Goal: Information Seeking & Learning: Learn about a topic

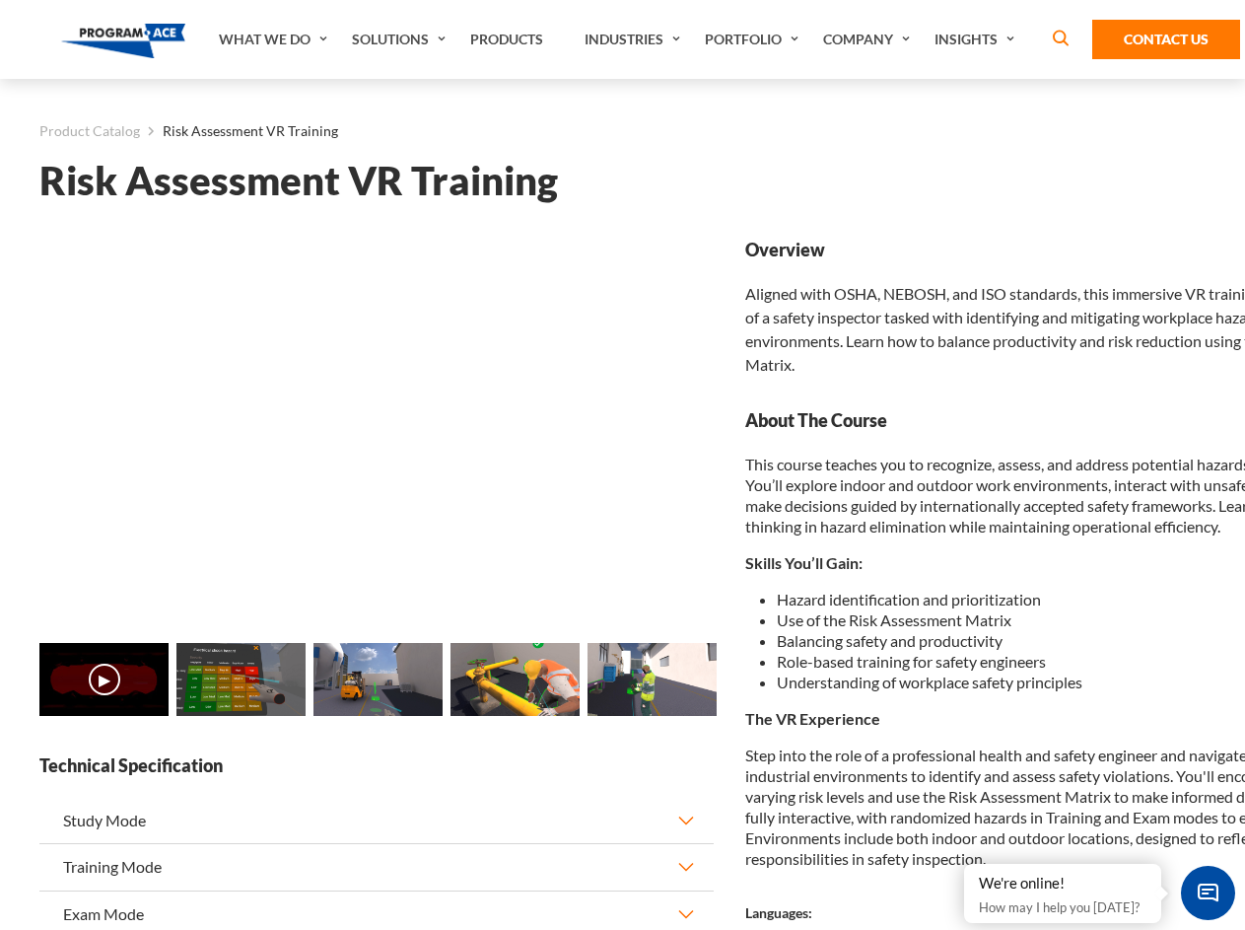
click at [401, 39] on link "Solutions" at bounding box center [401, 39] width 118 height 79
click at [0, 0] on div "AI & Computer Vision Solutions Computer Vision Quality Control AI tools for fas…" at bounding box center [0, 0] width 0 height 0
click at [0, 0] on div "AI & Computer Vision Solutions Virtual Training Solutions Virtual Tour Solution…" at bounding box center [0, 0] width 0 height 0
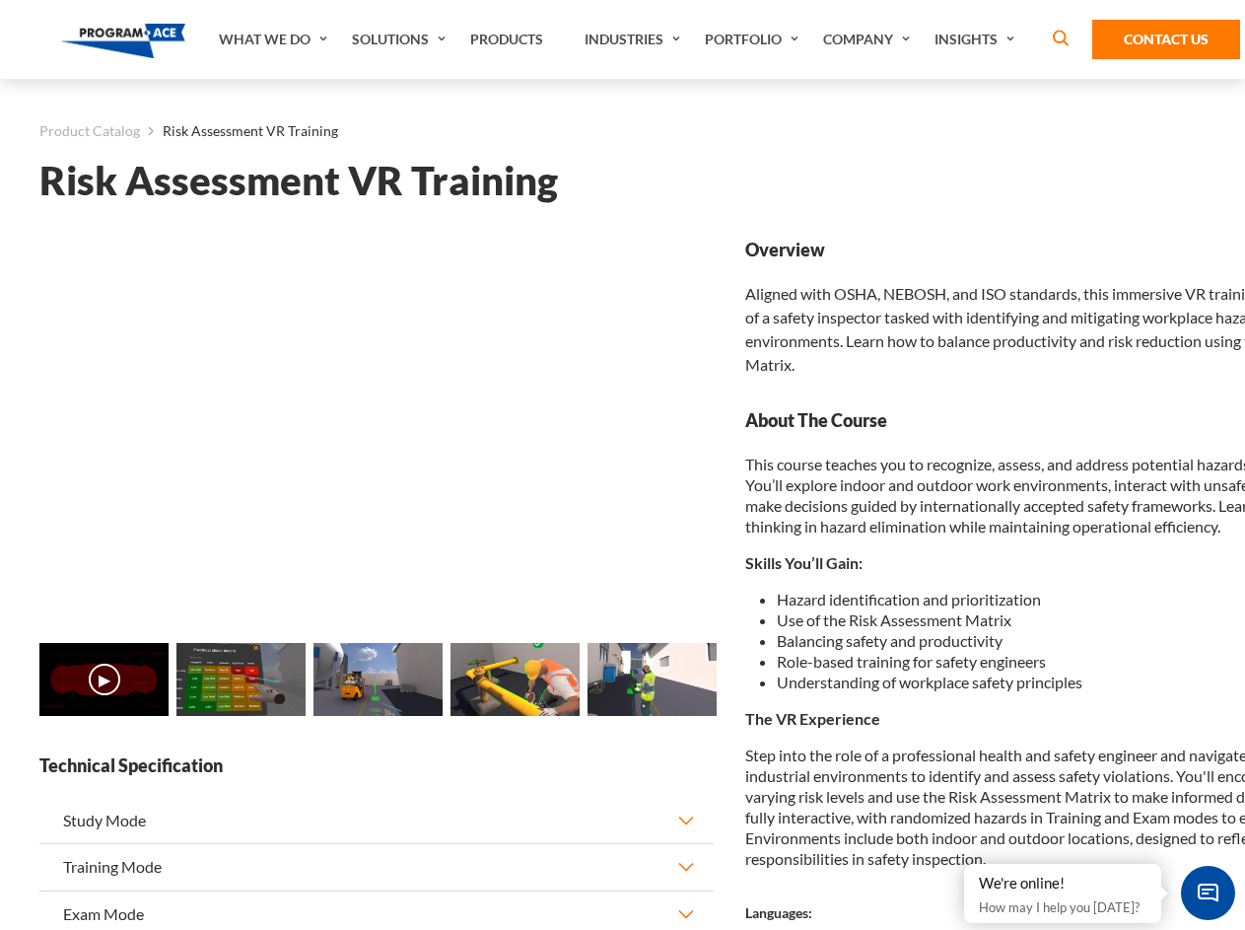
click at [0, 0] on div "AI & Computer Vision Solutions Virtual Training Solutions Virtual Tour Solution…" at bounding box center [0, 0] width 0 height 0
click at [0, 0] on div "AI & Computer Vision Solutions Computer Vision Quality Control AI tools for fas…" at bounding box center [0, 0] width 0 height 0
